Goal: Information Seeking & Learning: Learn about a topic

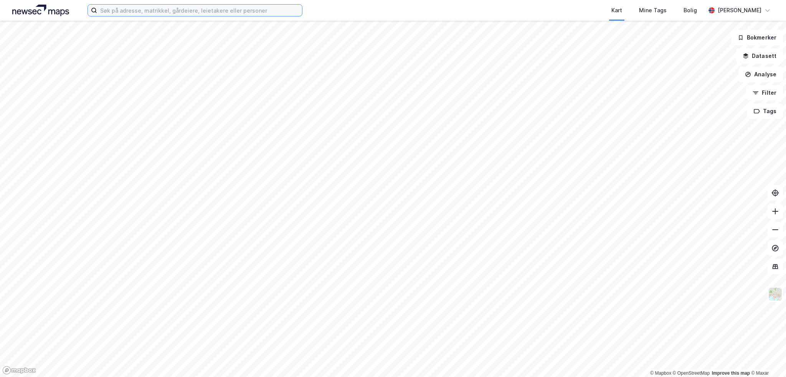
click at [175, 6] on input at bounding box center [199, 11] width 205 height 12
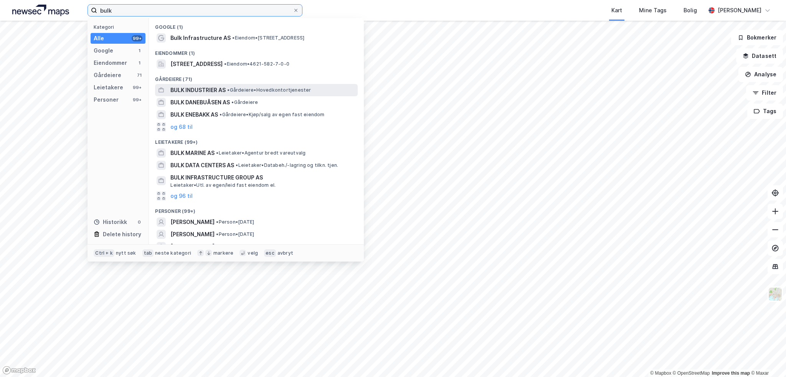
type input "bulk"
